Goal: Navigation & Orientation: Find specific page/section

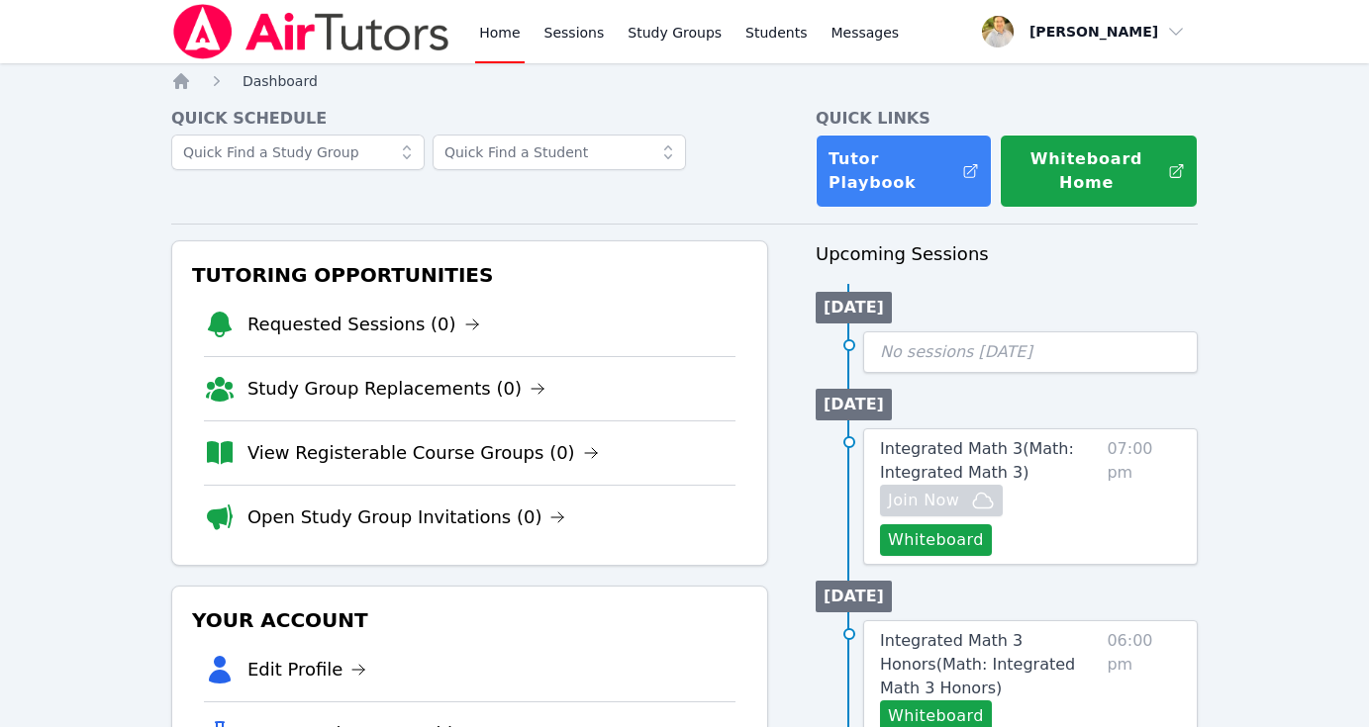
click at [277, 75] on span "Dashboard" at bounding box center [279, 81] width 75 height 16
click at [181, 82] on icon "Breadcrumb" at bounding box center [181, 81] width 16 height 16
click at [273, 82] on span "Dashboard" at bounding box center [279, 81] width 75 height 16
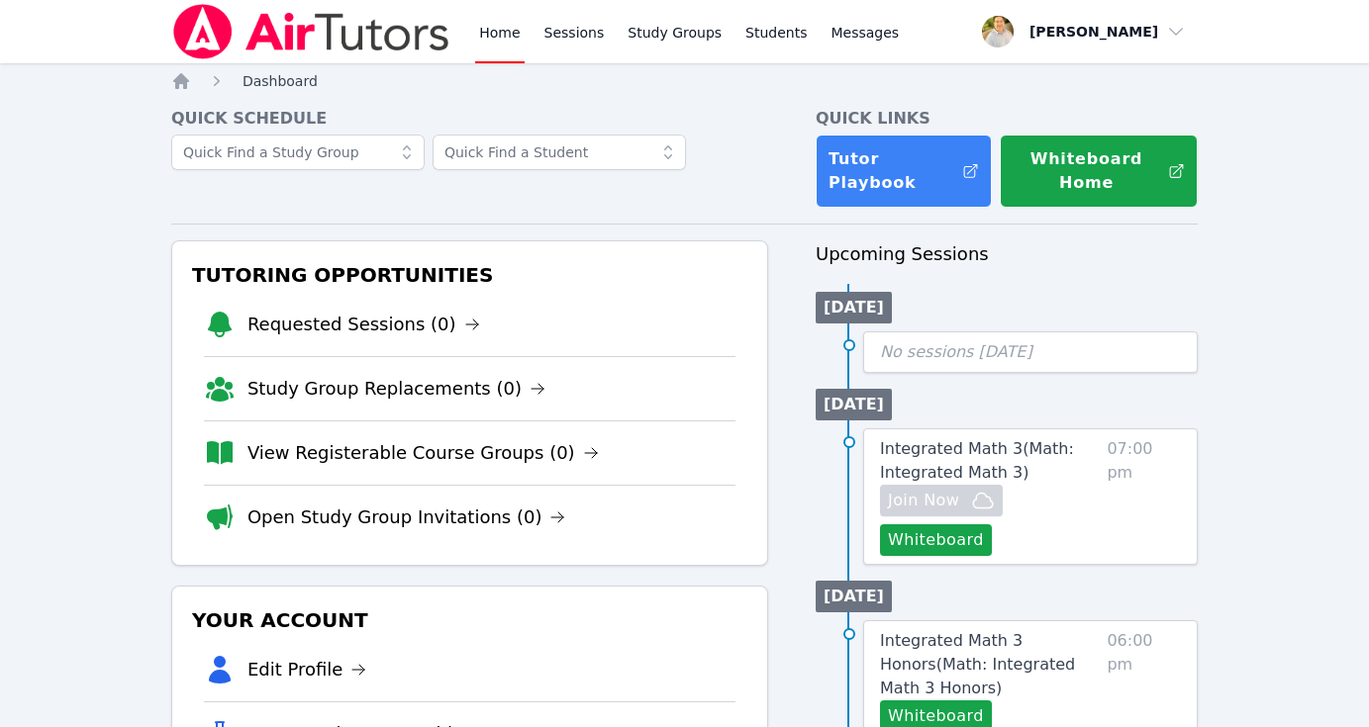
click at [273, 82] on span "Dashboard" at bounding box center [279, 81] width 75 height 16
click at [184, 78] on icon "Breadcrumb" at bounding box center [181, 81] width 16 height 16
